Goal: Information Seeking & Learning: Learn about a topic

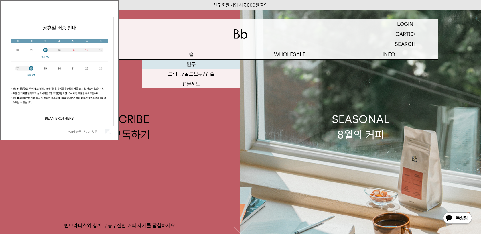
click at [193, 64] on link "원두" at bounding box center [191, 65] width 99 height 10
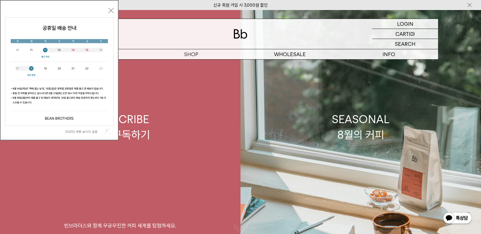
scroll to position [1, 0]
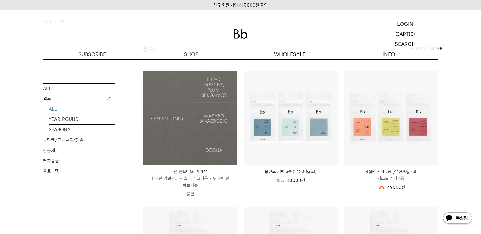
scroll to position [44, 0]
click at [216, 162] on img at bounding box center [191, 118] width 94 height 94
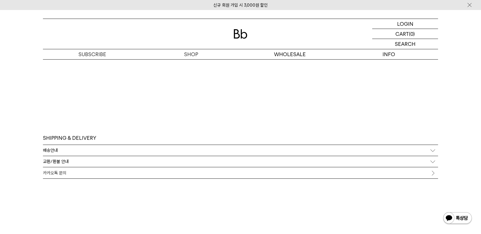
scroll to position [1409, 0]
click at [432, 162] on div "교환/환불 안내" at bounding box center [240, 159] width 395 height 11
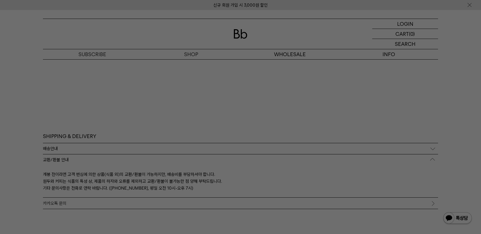
scroll to position [1409, 0]
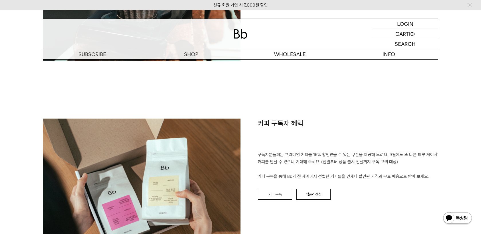
scroll to position [903, 0]
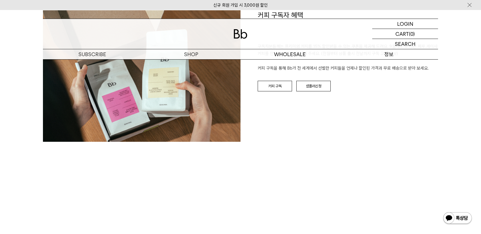
click at [400, 56] on p "정보" at bounding box center [389, 54] width 99 height 10
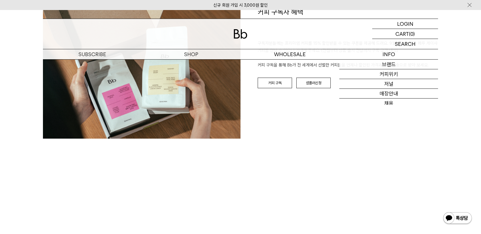
drag, startPoint x: 393, startPoint y: 168, endPoint x: 342, endPoint y: 158, distance: 51.1
click at [393, 168] on div "커피 구독자 혜택 구독자분들께는 프리미엄 커피를 15% 할인받을 수 있는 쿠폰을 제공해 드려요. 9월에도 또 다른 페루 게이샤 커피를 만날 수…" at bounding box center [240, 101] width 395 height 189
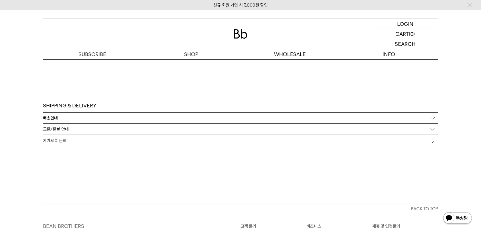
scroll to position [1409, 0]
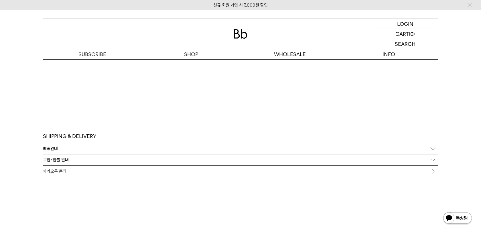
click at [432, 160] on div "교환/환불 안내" at bounding box center [240, 159] width 395 height 11
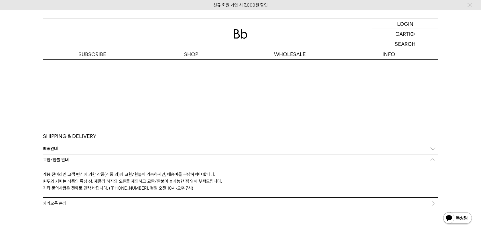
click at [432, 147] on div "배송안내" at bounding box center [240, 148] width 395 height 11
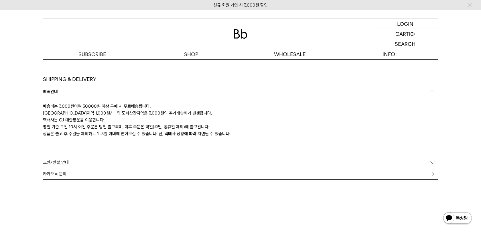
scroll to position [1474, 0]
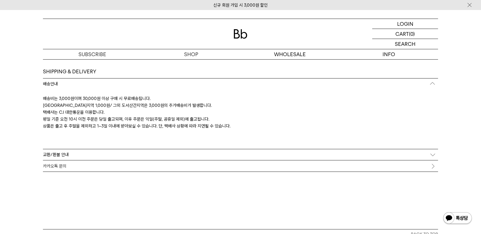
click at [430, 154] on div "교환/환불 안내" at bounding box center [240, 154] width 395 height 11
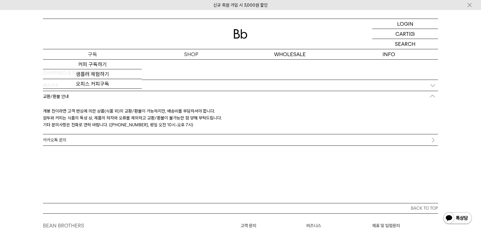
scroll to position [1473, 0]
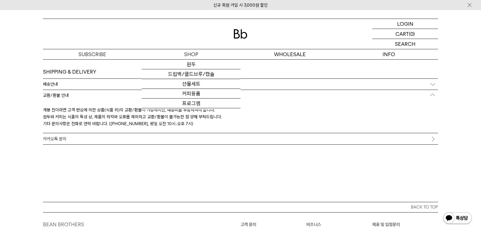
click at [245, 33] on img at bounding box center [241, 33] width 14 height 9
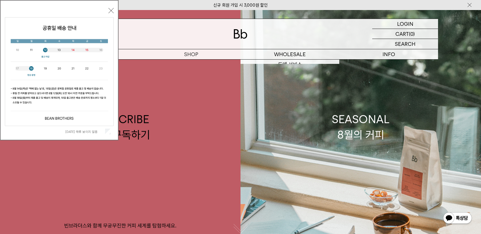
click at [327, 25] on div at bounding box center [240, 34] width 395 height 30
